Goal: Task Accomplishment & Management: Manage account settings

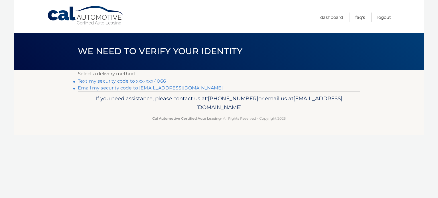
click at [125, 82] on link "Text my security code to xxx-xxx-1066" at bounding box center [122, 80] width 88 height 5
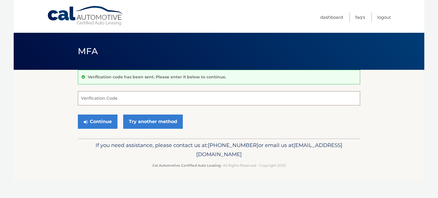
click at [122, 98] on input "Verification Code" at bounding box center [219, 98] width 283 height 14
type input "137667"
click at [78, 115] on button "Continue" at bounding box center [98, 122] width 40 height 14
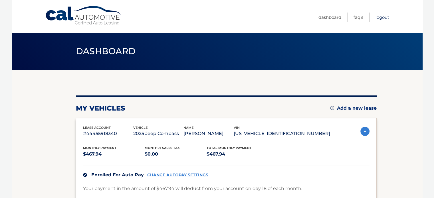
click at [379, 16] on link "Logout" at bounding box center [383, 17] width 14 height 9
